Goal: Information Seeking & Learning: Learn about a topic

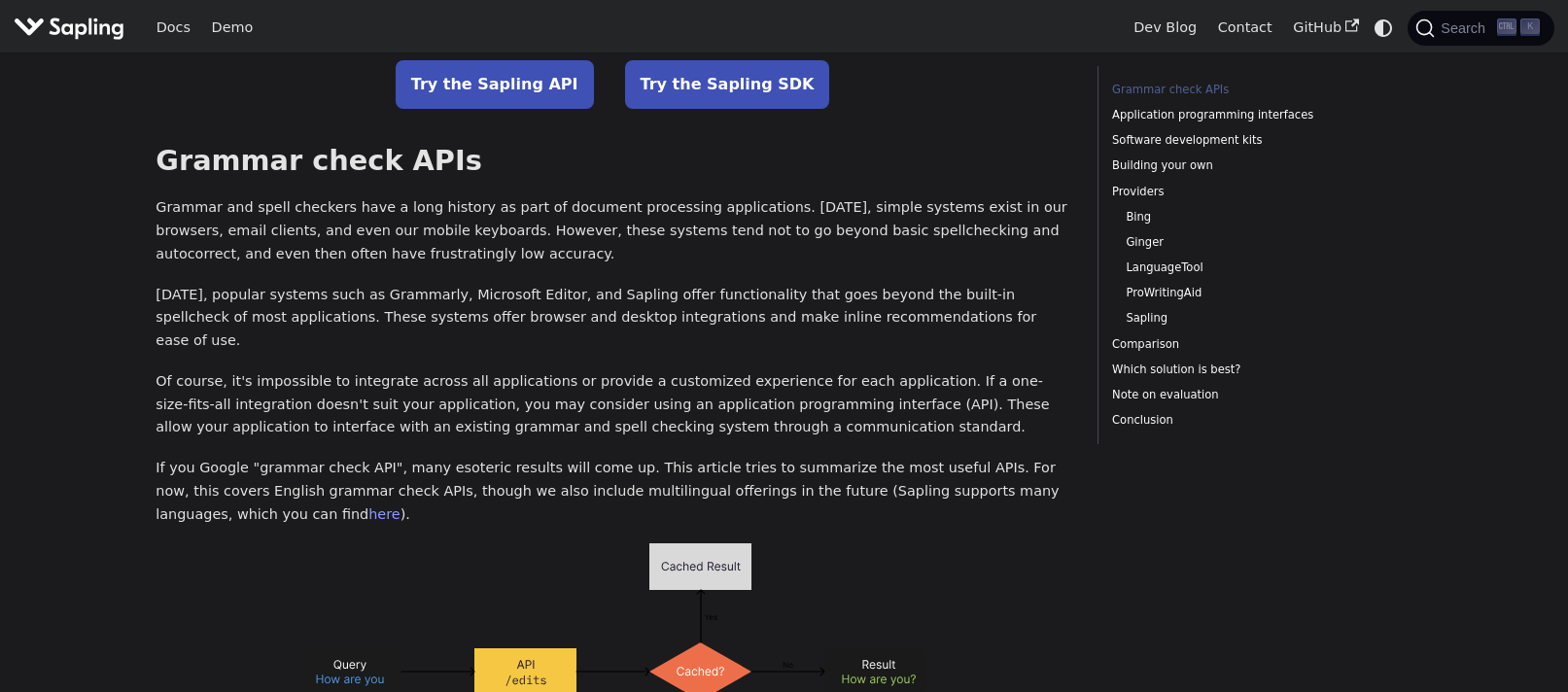
scroll to position [98, 0]
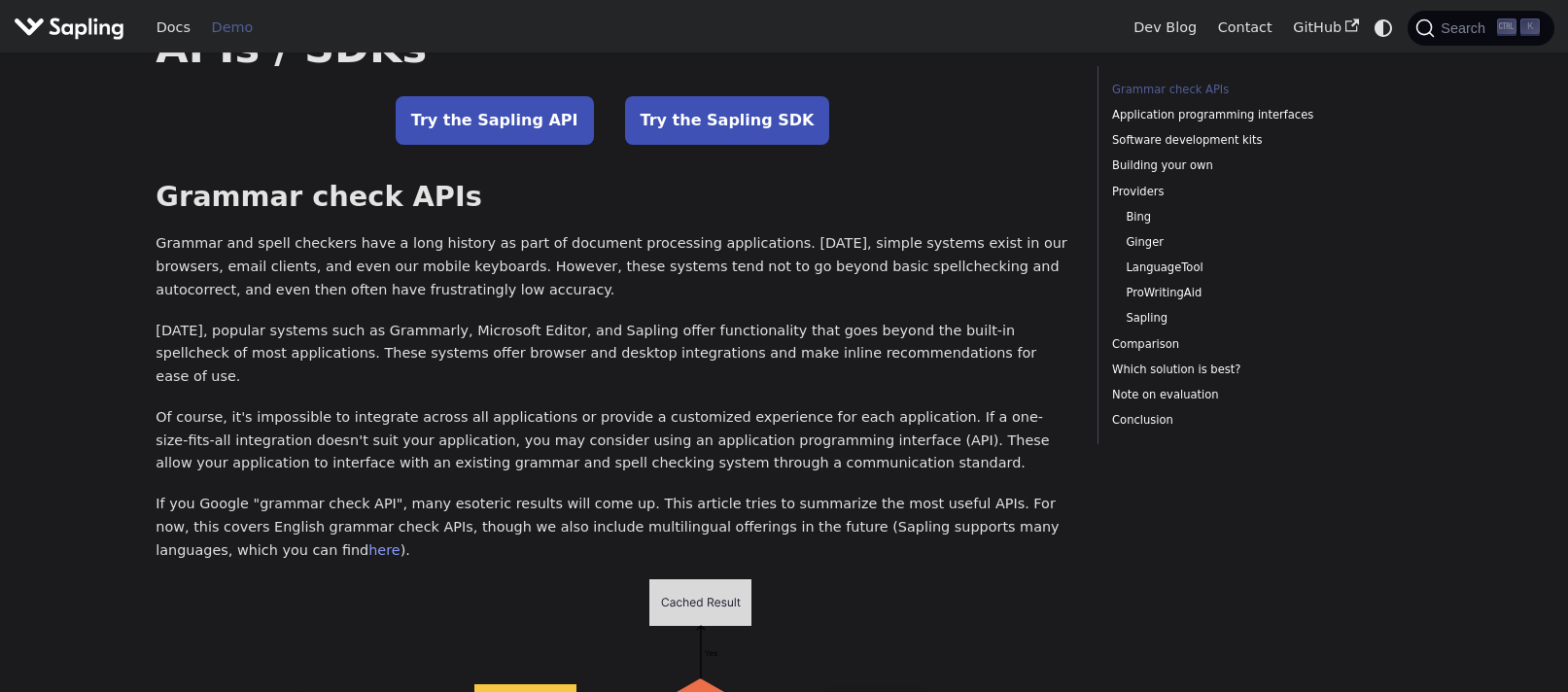
click at [234, 30] on link "Demo" at bounding box center [232, 28] width 62 height 30
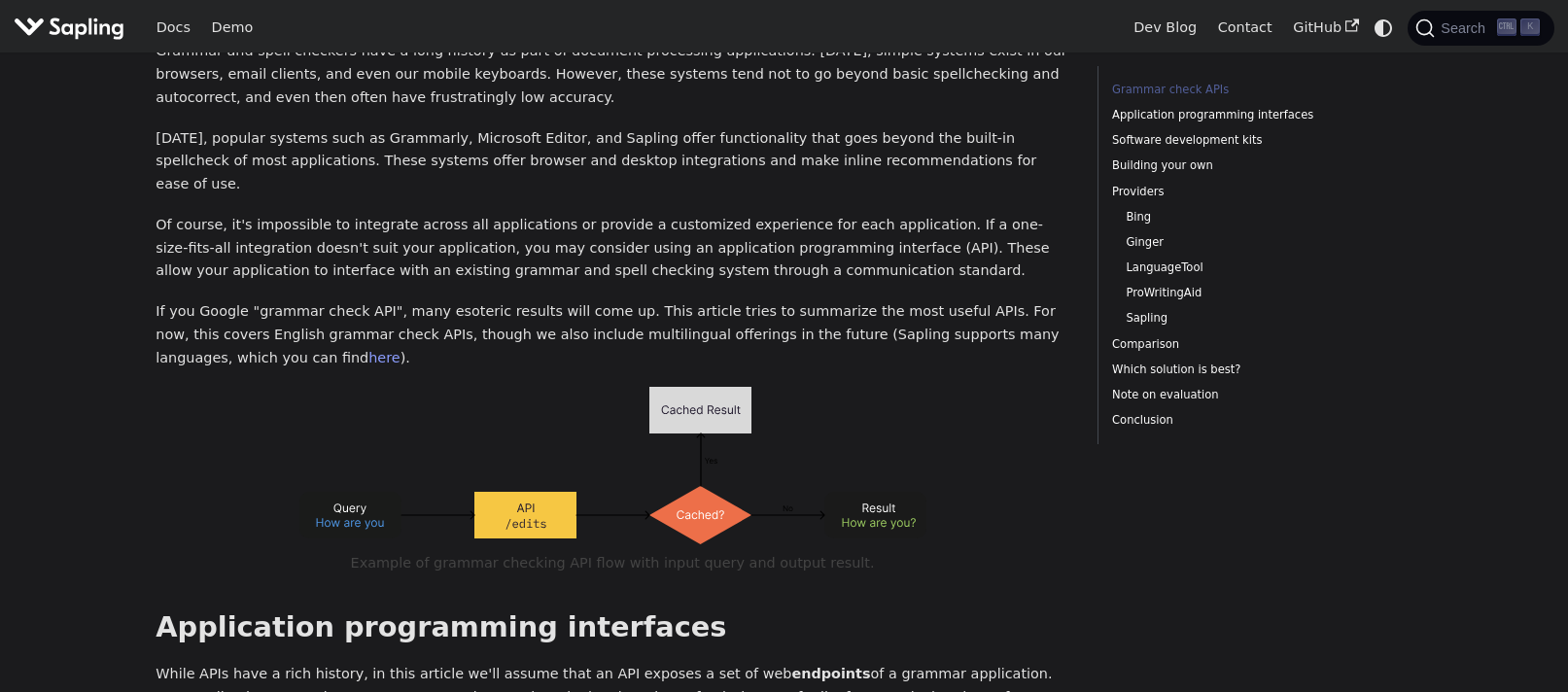
scroll to position [388, 0]
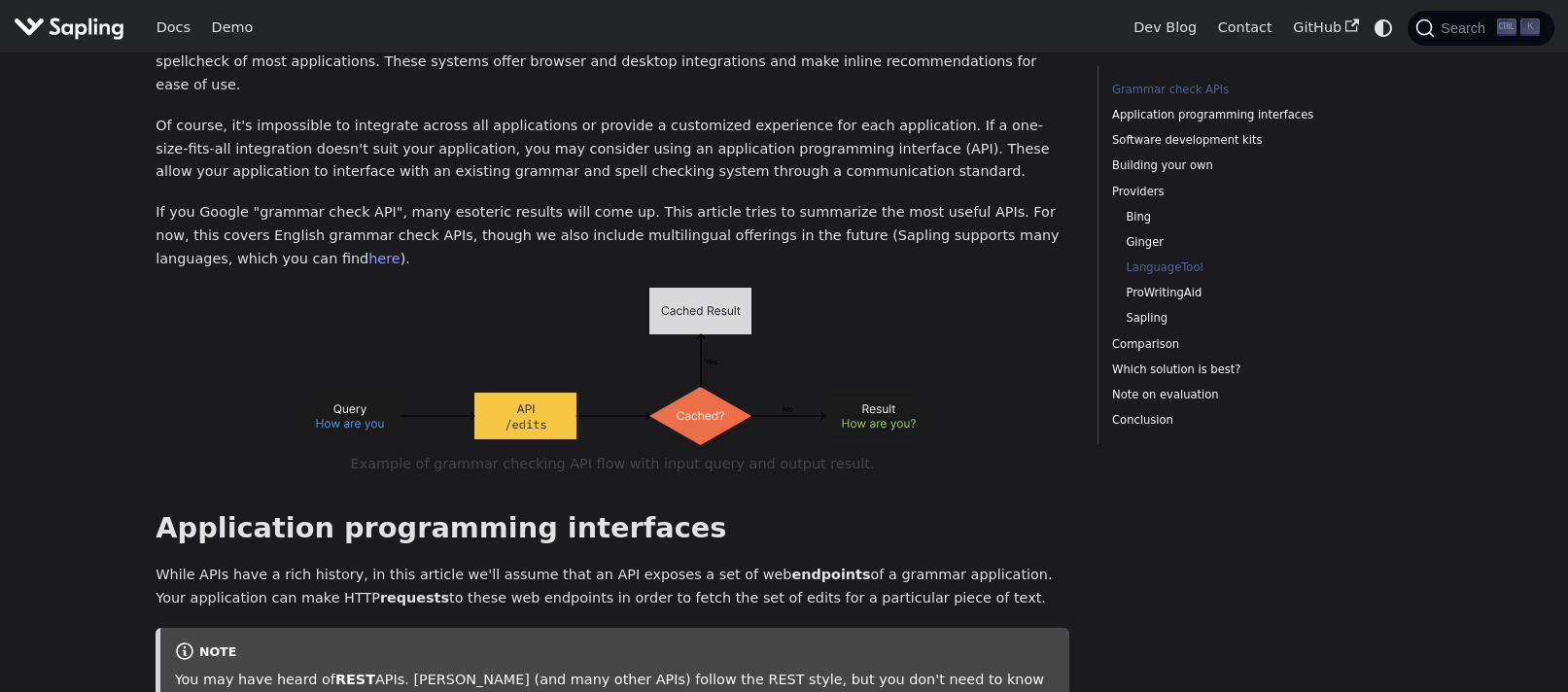
click at [1194, 267] on link "LanguageTool" at bounding box center [1247, 268] width 243 height 19
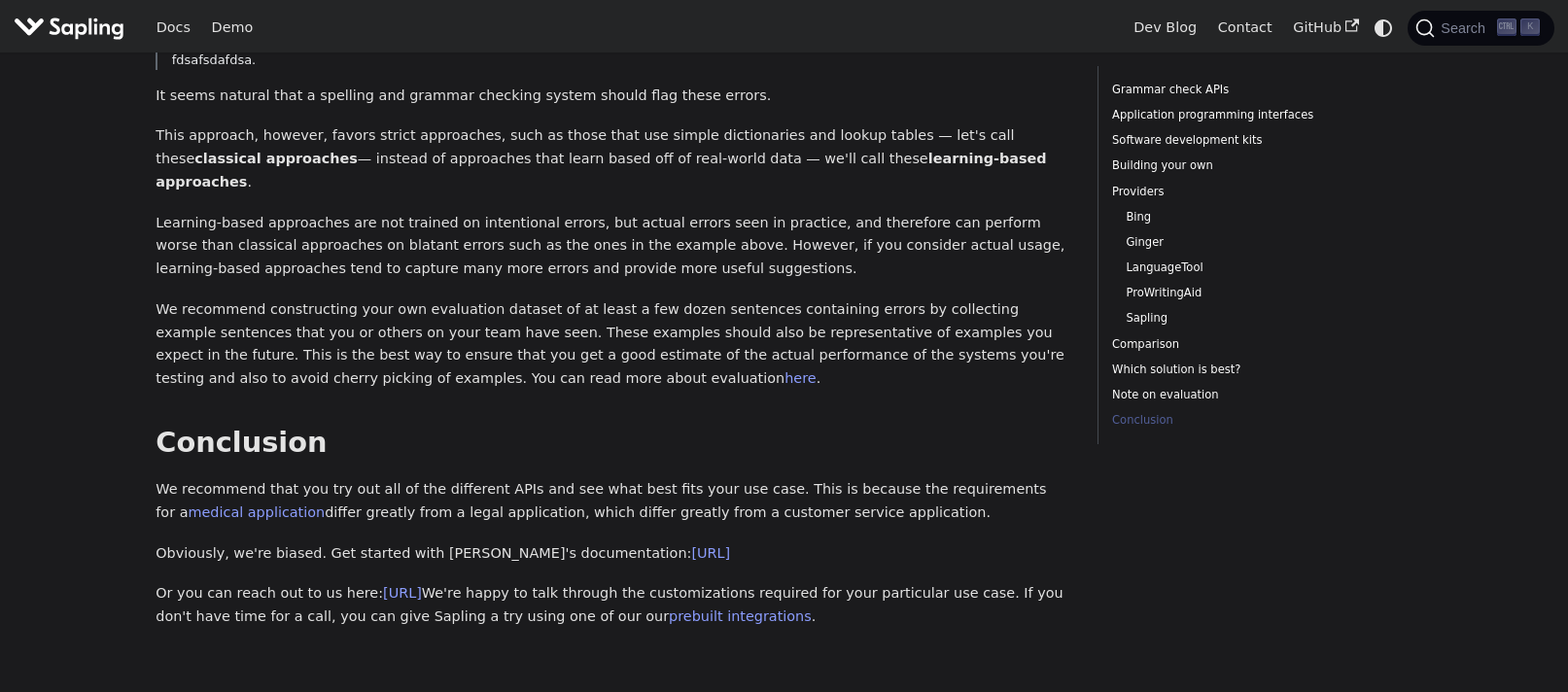
scroll to position [5577, 0]
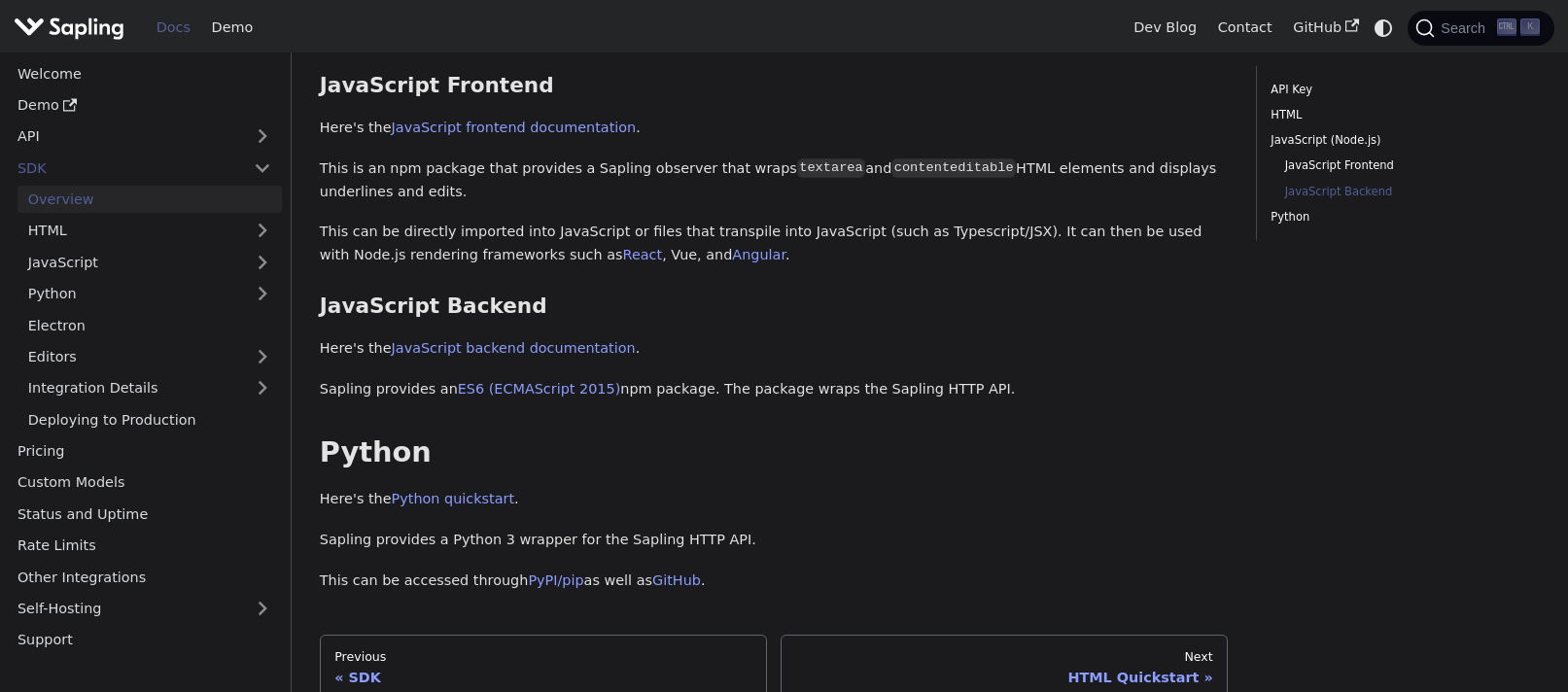
scroll to position [778, 0]
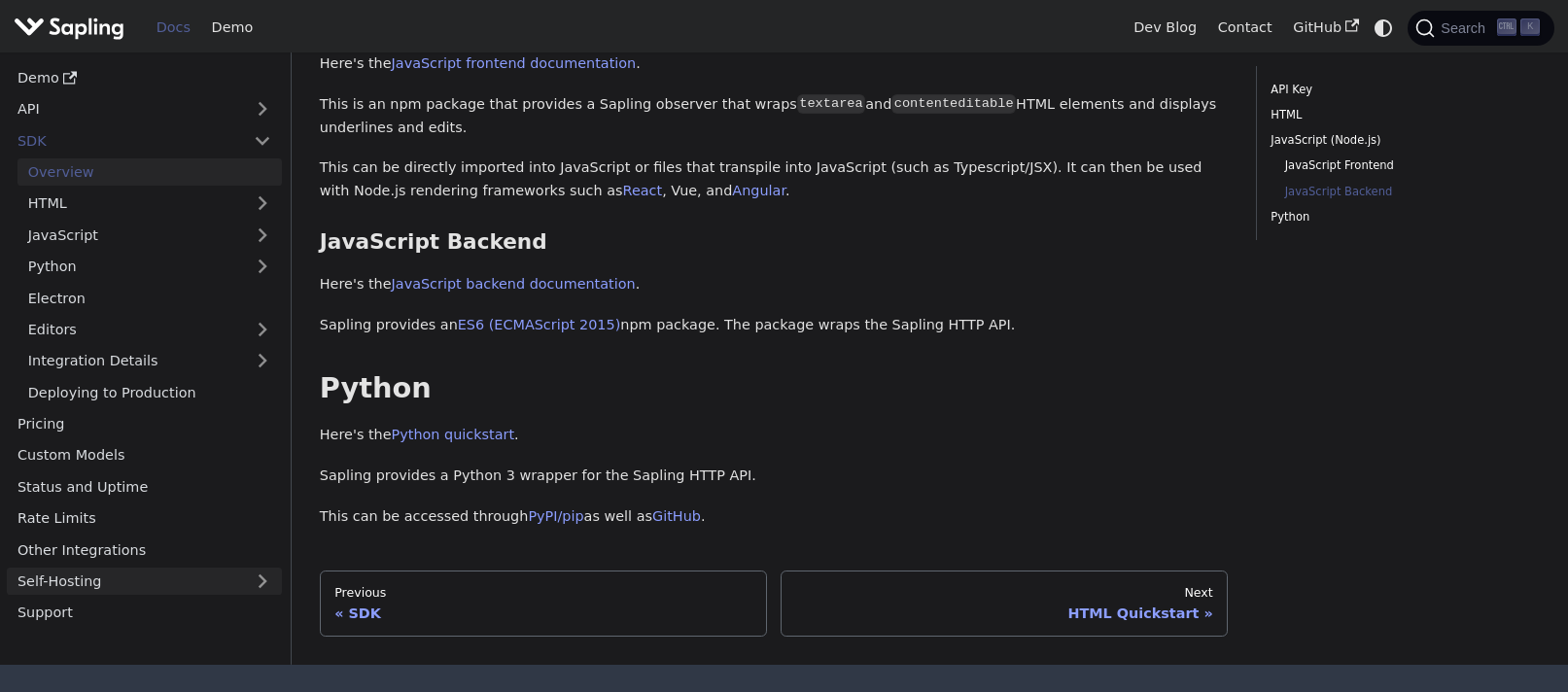
click at [74, 581] on link "Self-Hosting" at bounding box center [144, 580] width 275 height 28
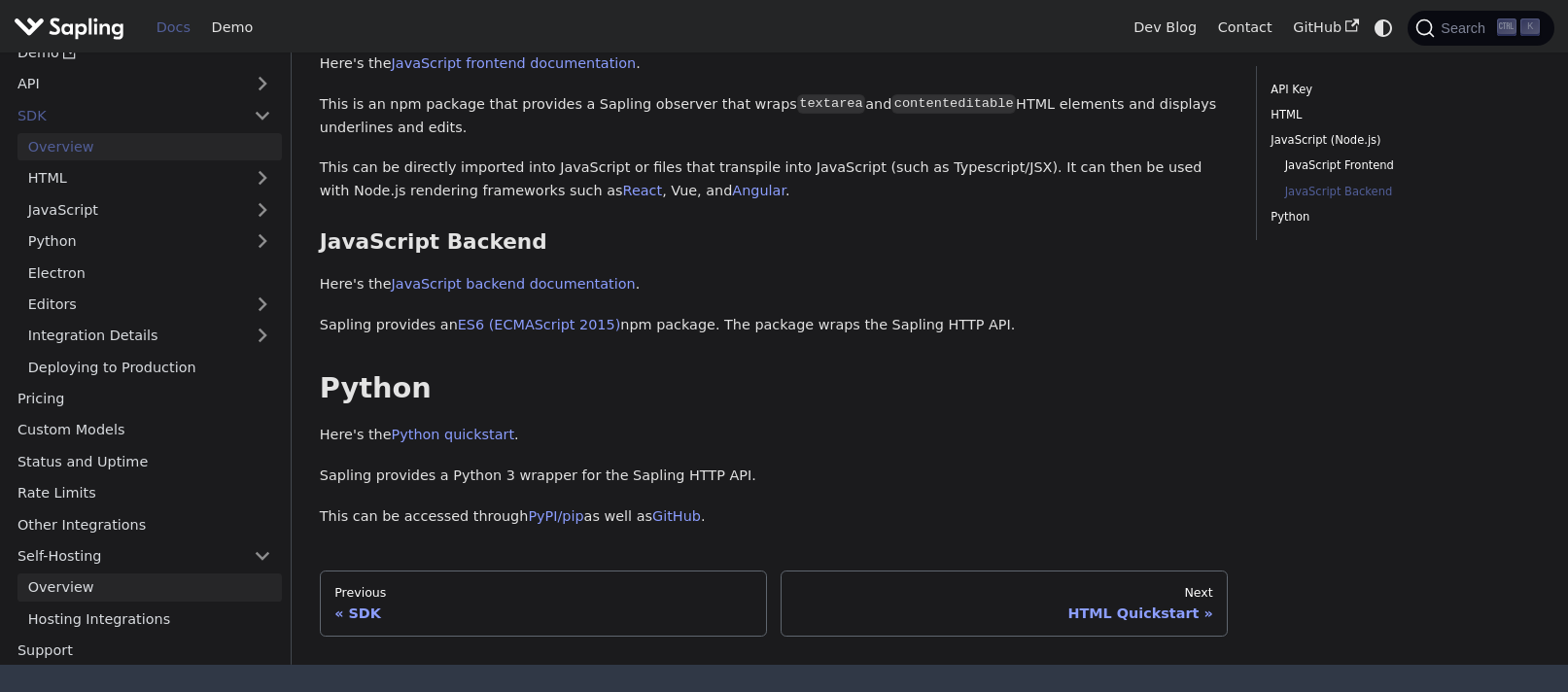
scroll to position [31, 0]
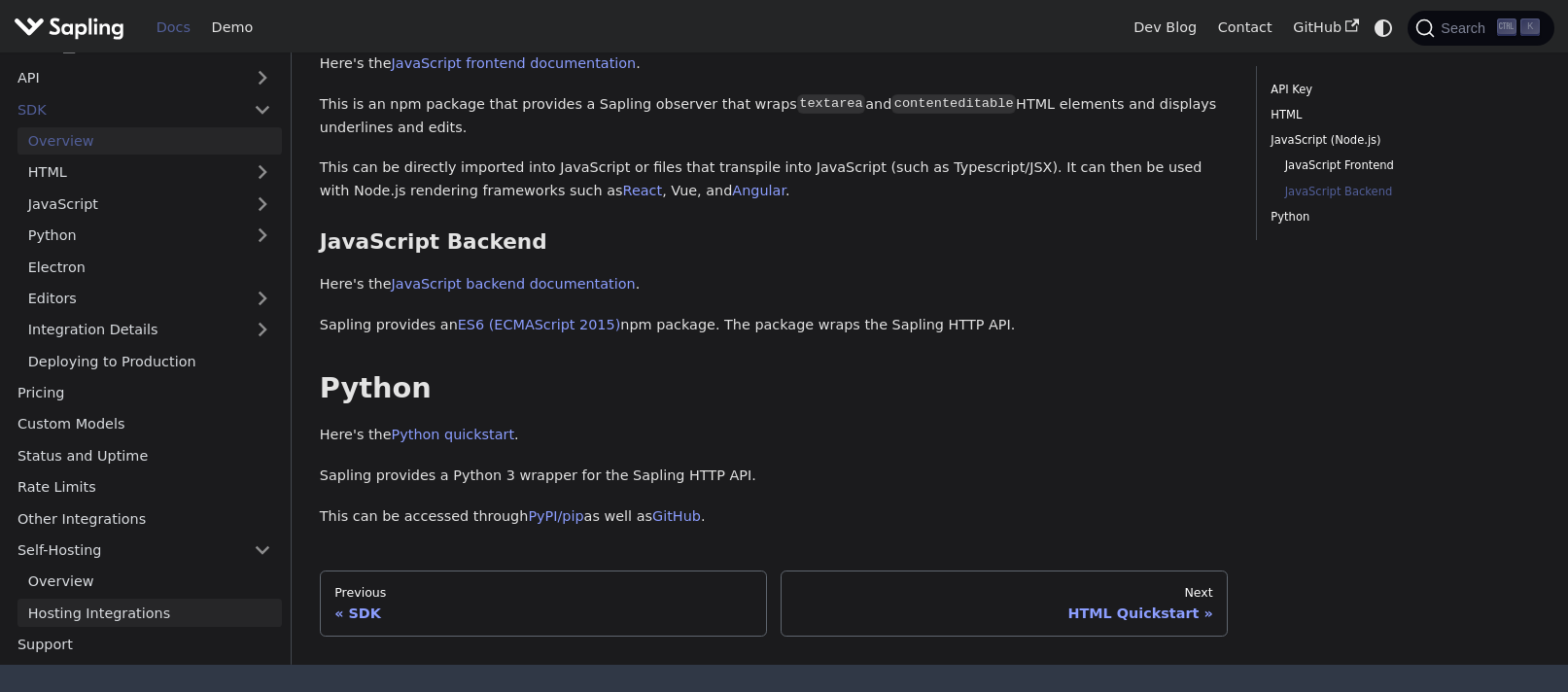
click at [133, 615] on link "Hosting Integrations" at bounding box center [149, 612] width 264 height 28
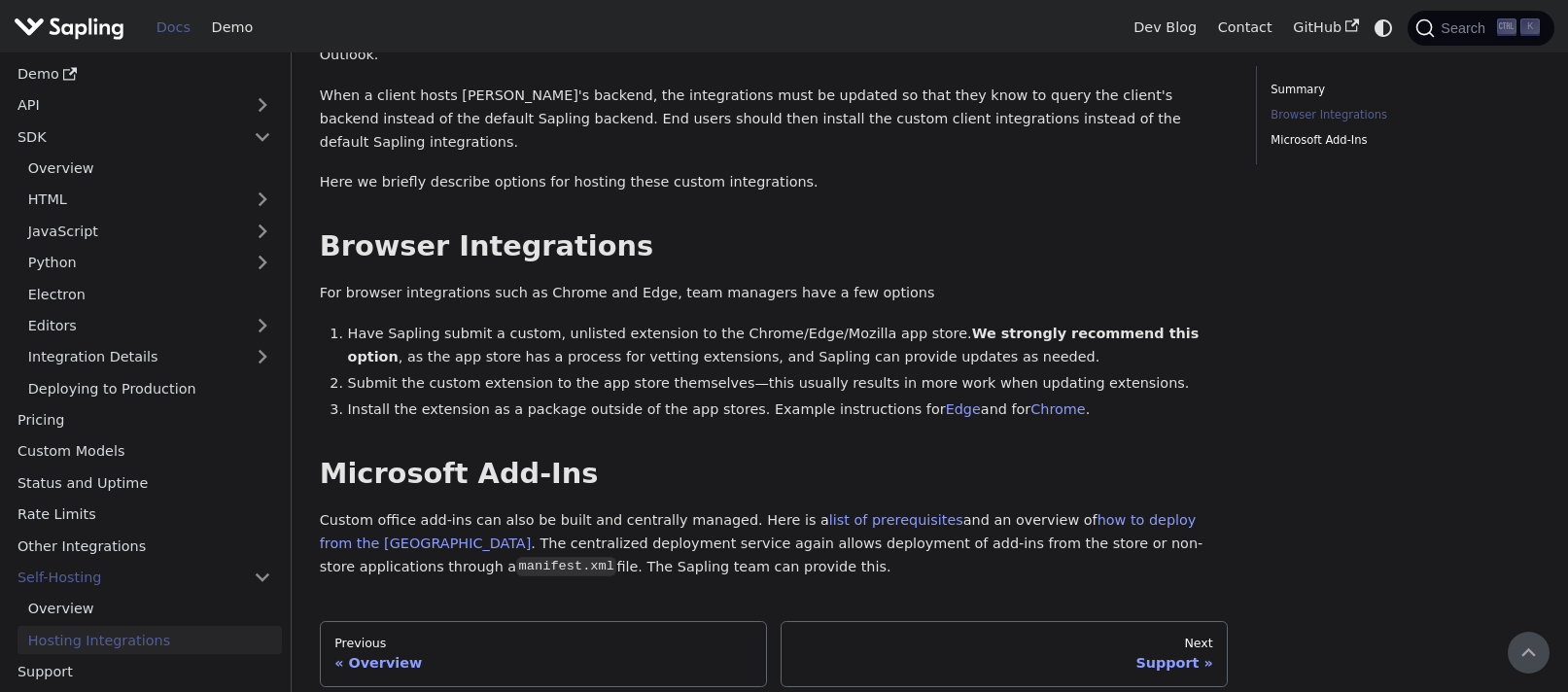
scroll to position [98, 0]
